Goal: Task Accomplishment & Management: Complete application form

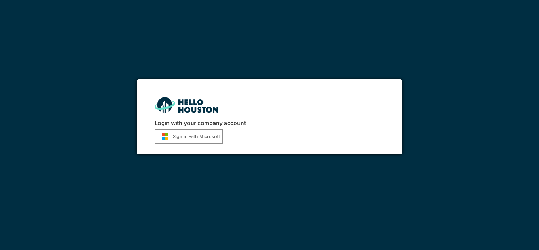
click at [191, 133] on button "Sign in with Microsoft" at bounding box center [189, 136] width 68 height 14
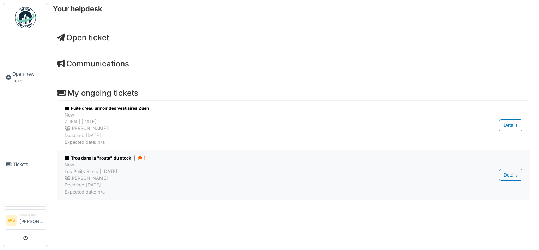
click at [143, 157] on div "1" at bounding box center [141, 158] width 7 height 6
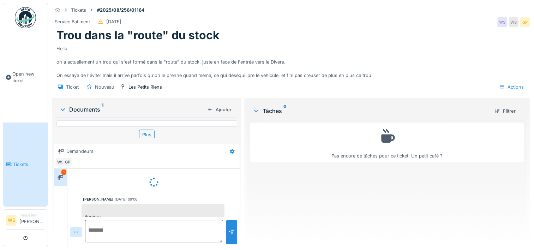
scroll to position [21, 0]
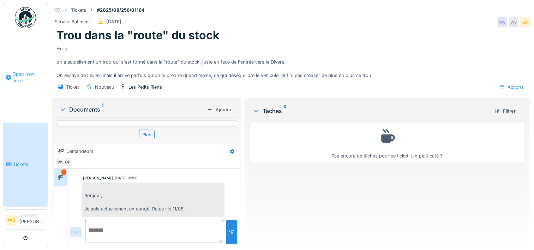
click at [20, 72] on span "Open new ticket" at bounding box center [28, 77] width 32 height 13
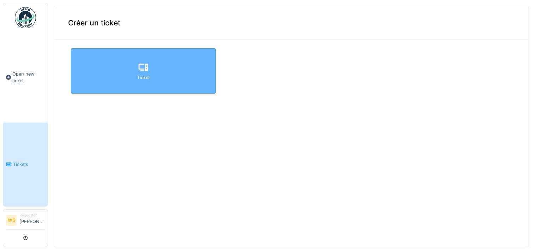
click at [146, 68] on div "Ticket" at bounding box center [143, 70] width 145 height 45
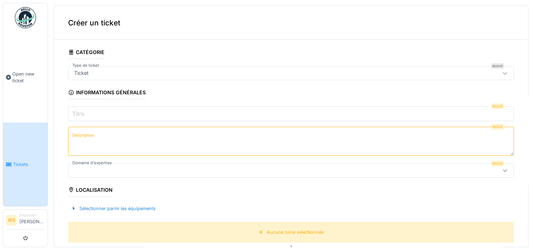
click at [150, 75] on div "Ticket" at bounding box center [266, 73] width 390 height 8
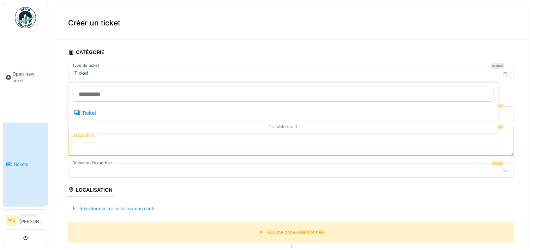
click at [149, 72] on div "Ticket" at bounding box center [266, 73] width 390 height 8
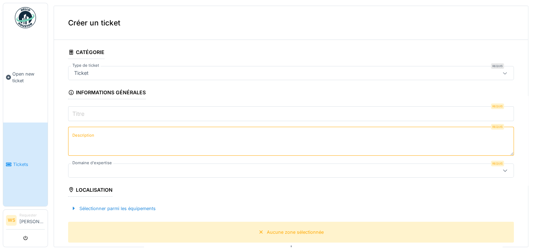
click at [137, 112] on input "Titre" at bounding box center [291, 113] width 446 height 15
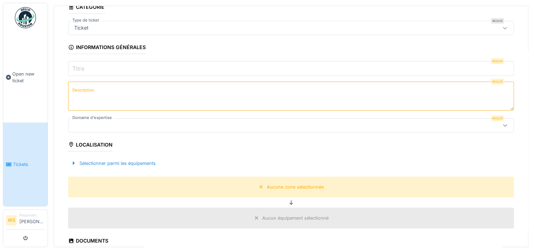
scroll to position [45, 0]
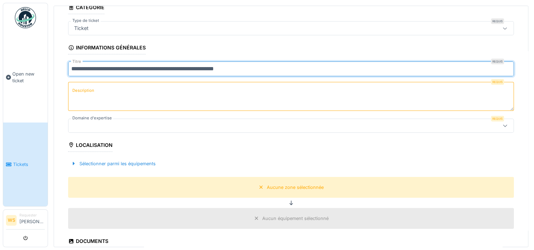
type input "**********"
click at [114, 109] on textarea "Description" at bounding box center [291, 96] width 446 height 29
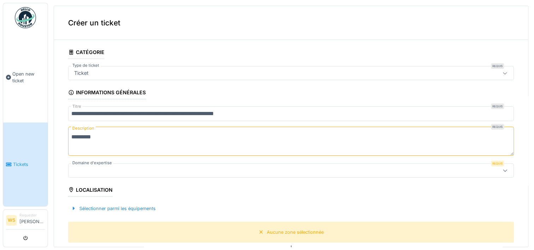
scroll to position [0, 0]
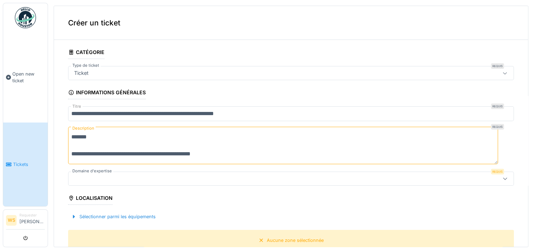
click at [115, 156] on textarea "**********" at bounding box center [283, 145] width 430 height 37
click at [261, 151] on textarea "**********" at bounding box center [283, 145] width 430 height 37
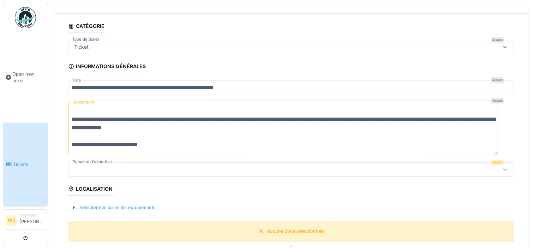
scroll to position [26, 0]
type textarea "**********"
click at [209, 174] on div at bounding box center [291, 169] width 446 height 14
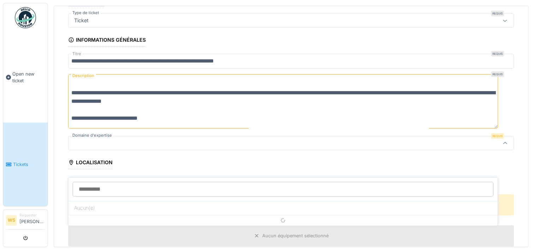
scroll to position [68, 0]
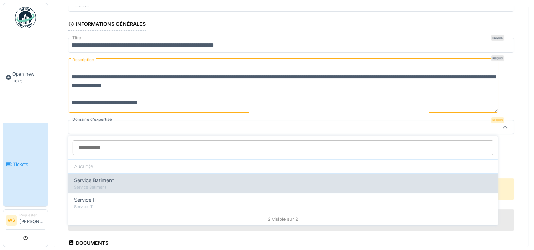
click at [194, 177] on div "Service Batiment" at bounding box center [283, 180] width 418 height 8
type input "***"
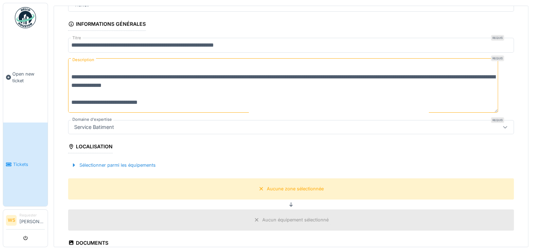
scroll to position [126, 0]
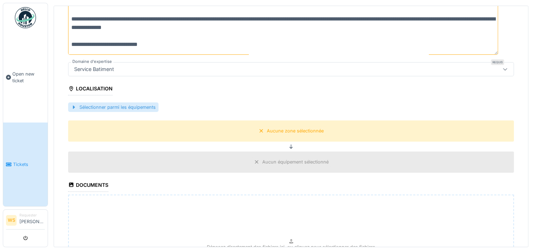
click at [75, 104] on div at bounding box center [74, 107] width 6 height 7
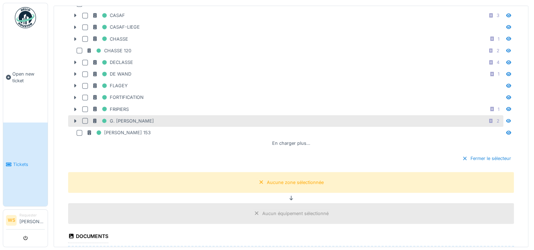
scroll to position [337, 0]
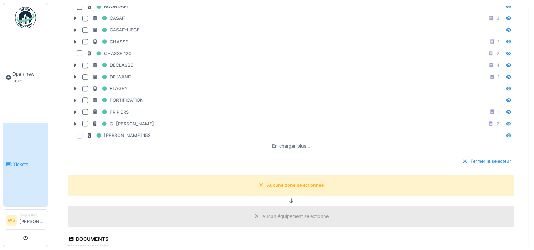
click at [288, 143] on div "En charger plus…" at bounding box center [291, 146] width 44 height 10
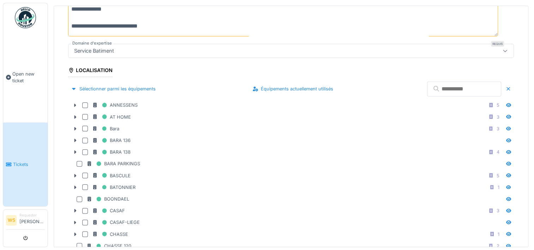
scroll to position [144, 0]
click at [427, 90] on input "text" at bounding box center [464, 89] width 74 height 15
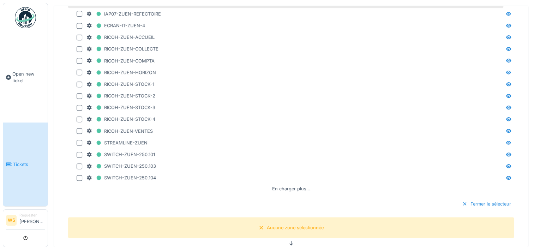
scroll to position [329, 0]
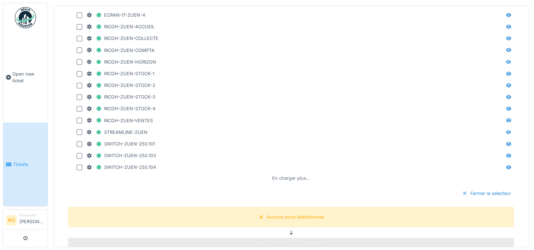
type input "***"
click at [276, 173] on div "En charger plus…" at bounding box center [291, 178] width 44 height 10
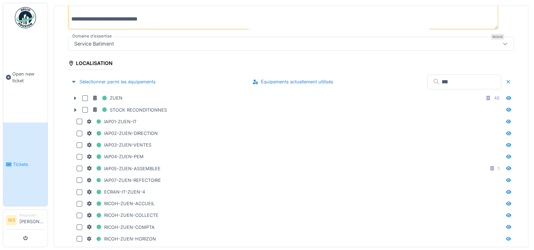
scroll to position [151, 0]
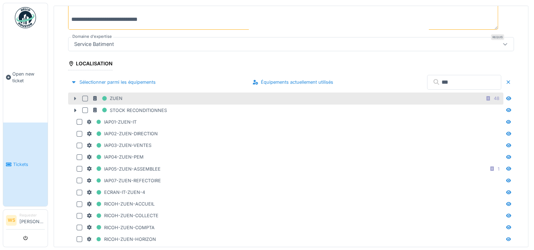
click at [75, 97] on icon at bounding box center [75, 99] width 2 height 4
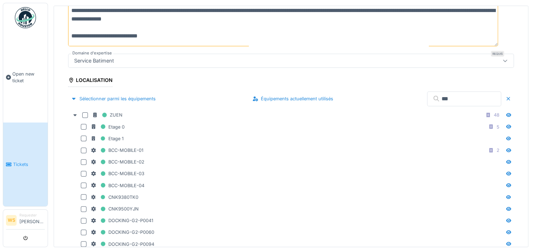
scroll to position [134, 0]
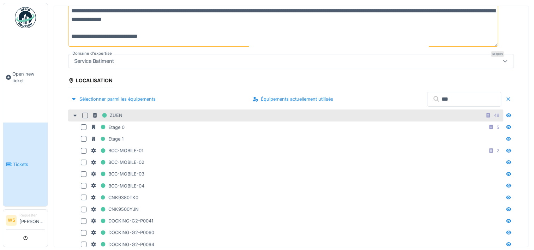
click at [153, 111] on div "ZUEN 48" at bounding box center [297, 115] width 410 height 9
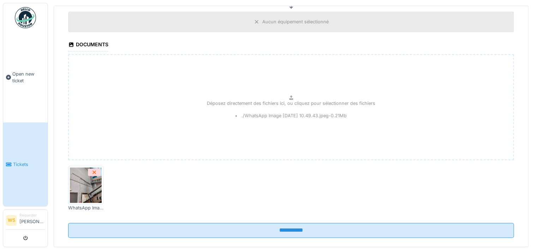
scroll to position [2, 0]
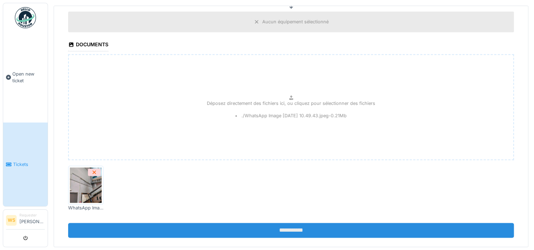
click at [270, 223] on input "**********" at bounding box center [291, 230] width 446 height 15
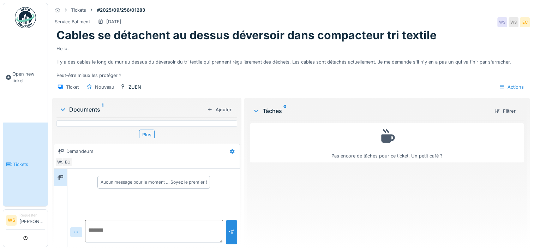
click at [23, 164] on link "Tickets" at bounding box center [25, 164] width 44 height 84
